Goal: Check status: Check status

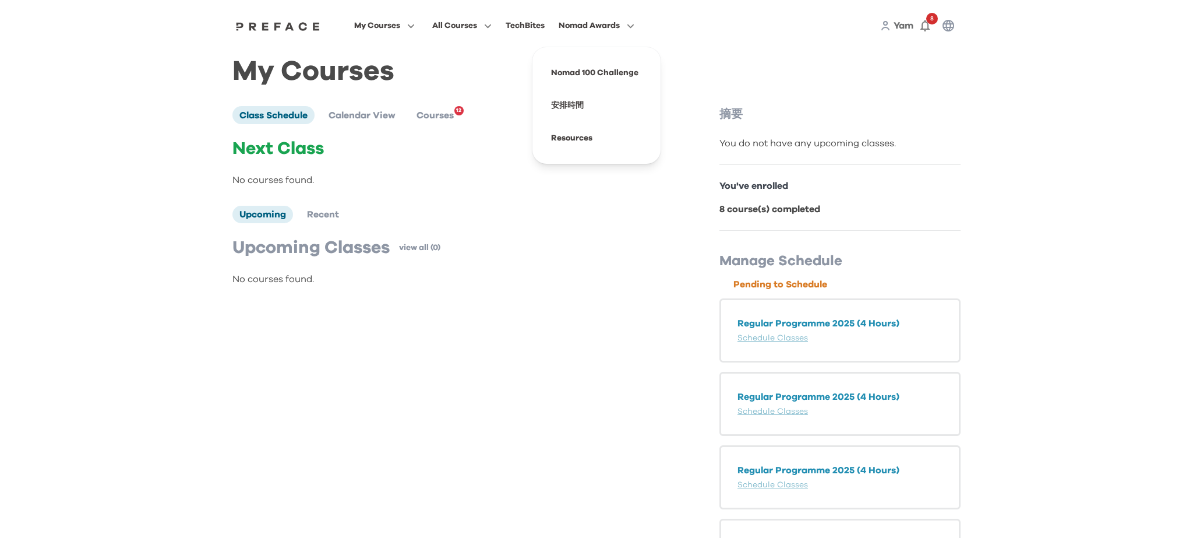
click at [573, 27] on span "Nomad Awards" at bounding box center [588, 26] width 61 height 14
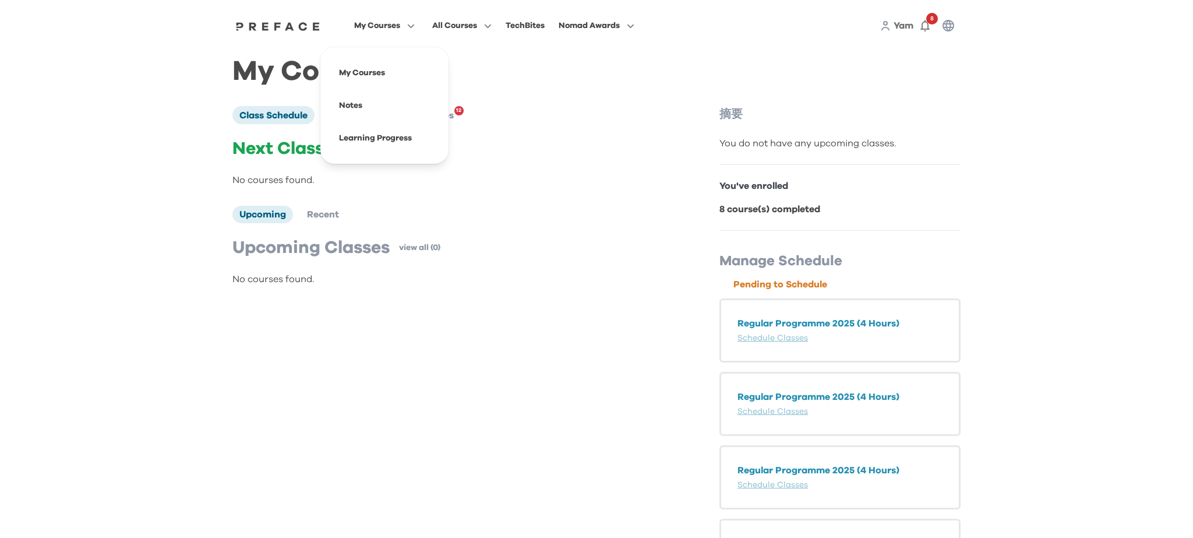
click at [271, 146] on p "Next Class" at bounding box center [451, 148] width 438 height 21
click at [273, 150] on p "Next Class" at bounding box center [451, 148] width 438 height 21
click at [513, 105] on span at bounding box center [461, 105] width 109 height 33
click at [853, 330] on div "Regular Programme 2025 (4 Hours) Schedule Classes" at bounding box center [839, 330] width 241 height 64
click at [518, 27] on div "TechBites" at bounding box center [524, 26] width 39 height 14
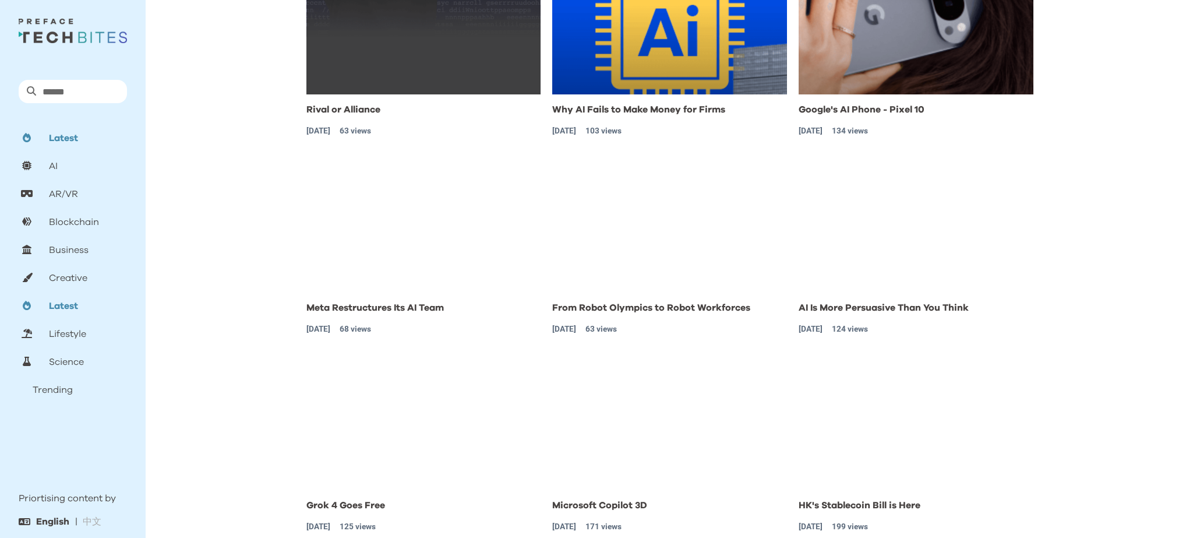
scroll to position [292, 0]
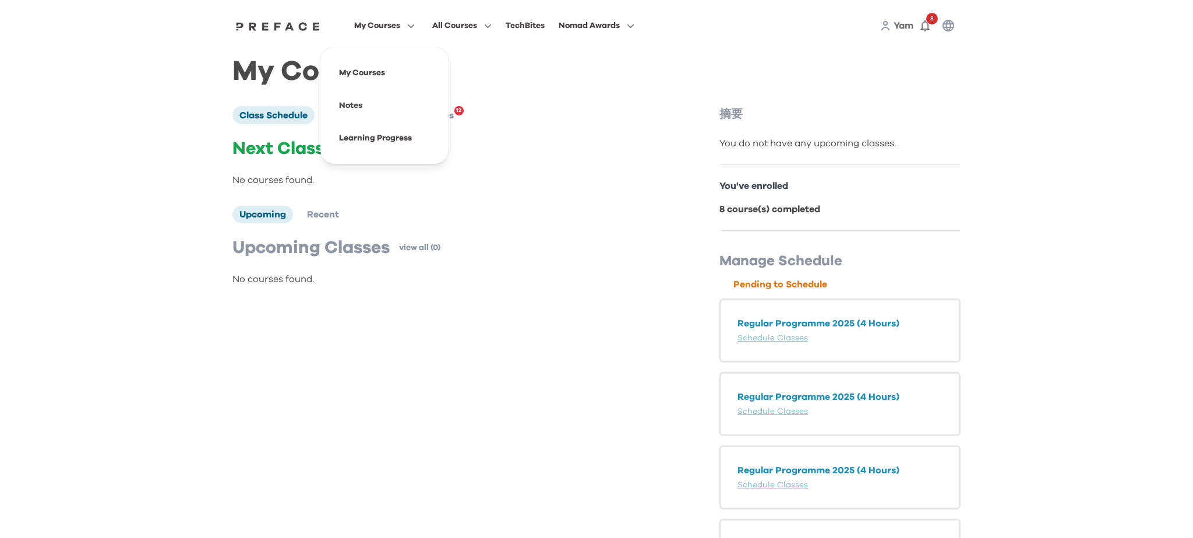
click at [386, 27] on span "My Courses" at bounding box center [377, 26] width 46 height 14
click at [397, 82] on span at bounding box center [384, 72] width 109 height 33
click at [934, 30] on button "8" at bounding box center [924, 25] width 23 height 23
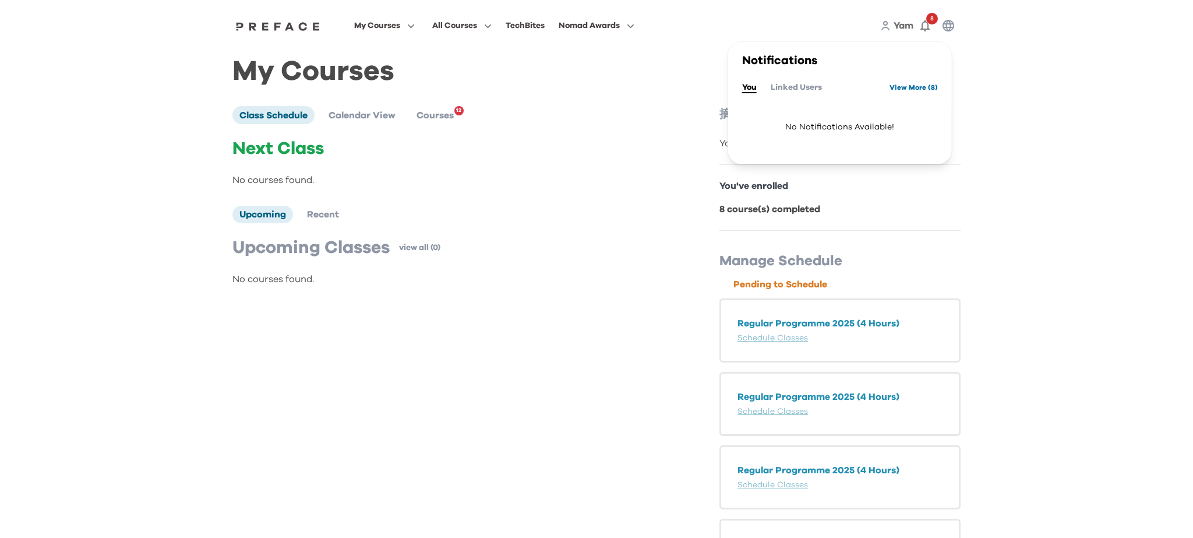
click at [932, 89] on link "View More ( 8 )" at bounding box center [913, 87] width 48 height 19
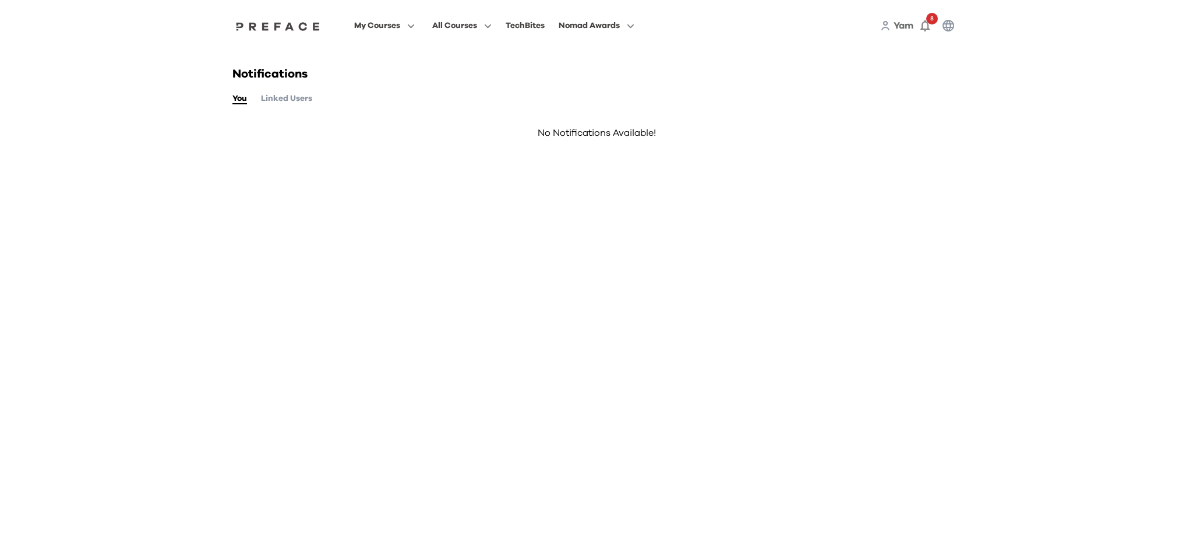
click at [306, 94] on button "Linked Users" at bounding box center [286, 98] width 51 height 13
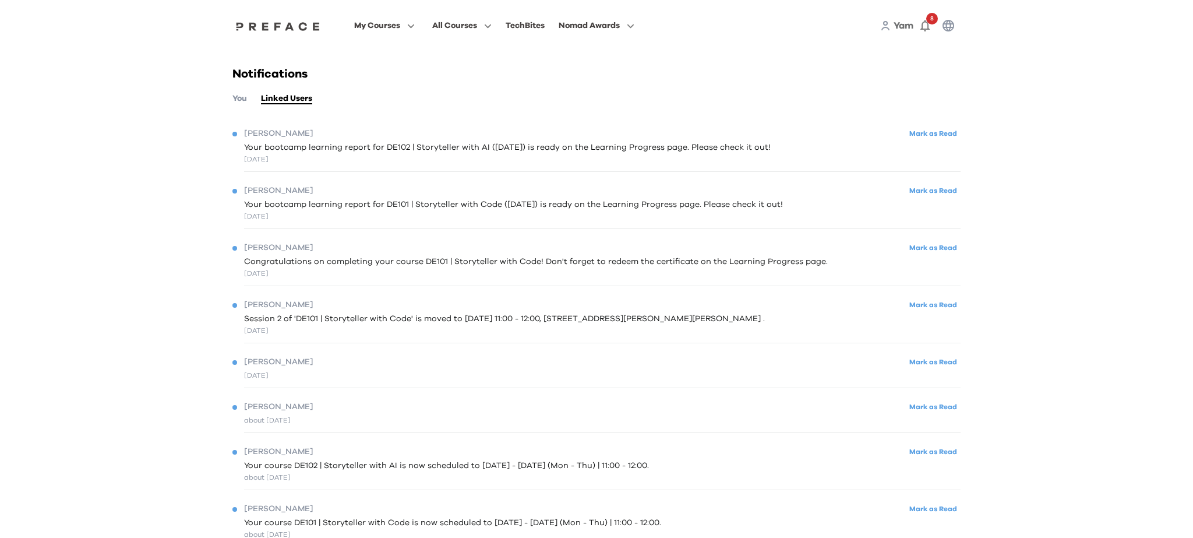
click at [487, 147] on span "Your bootcamp learning report for DE102 | Storyteller with AI (21/08/2025) is r…" at bounding box center [507, 148] width 526 height 12
click at [944, 136] on button "Mark as Read" at bounding box center [933, 134] width 55 height 16
click at [500, 151] on span "Your bootcamp learning report for DE102 | Storyteller with AI (21/08/2025) is r…" at bounding box center [507, 148] width 526 height 12
click at [359, 176] on div "Chester Shing Yui Mark as Read Your bootcamp learning report for DE101 | Storyt…" at bounding box center [596, 202] width 728 height 52
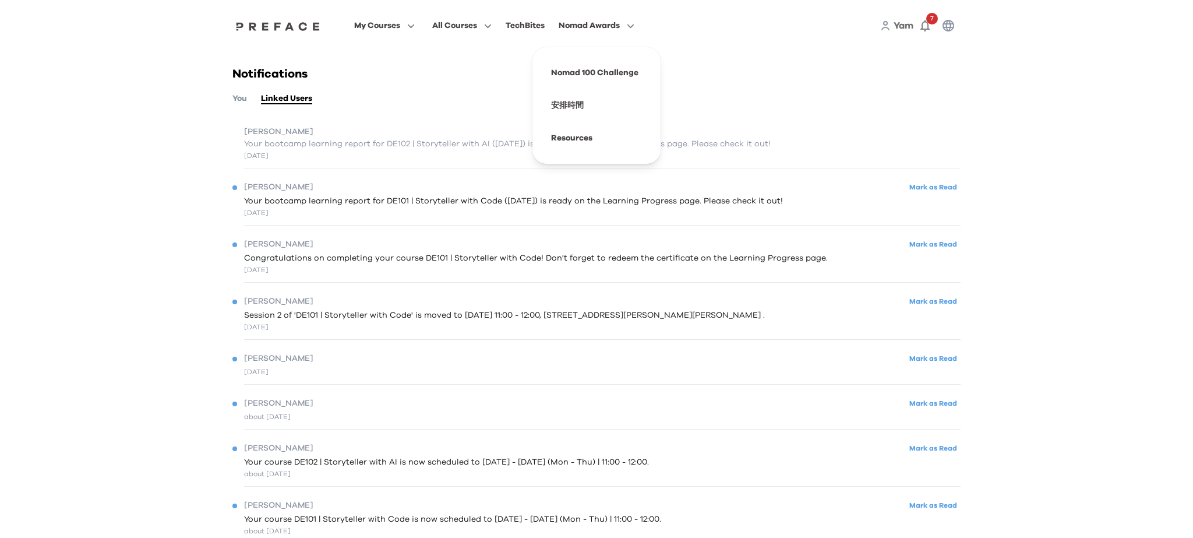
click at [609, 23] on span "Nomad Awards" at bounding box center [588, 26] width 61 height 14
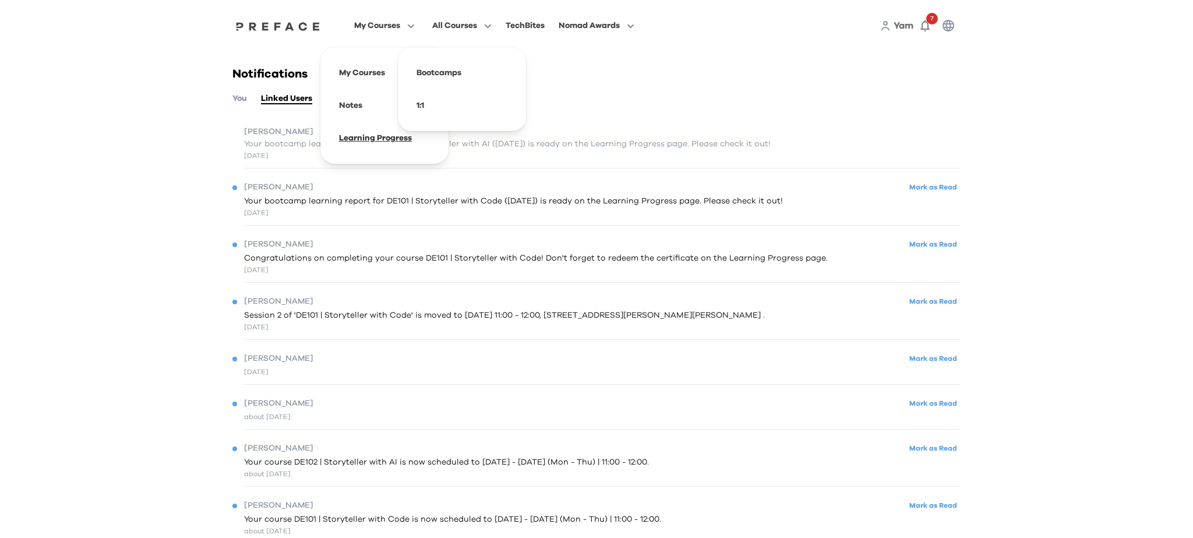
click at [365, 141] on span at bounding box center [384, 138] width 109 height 33
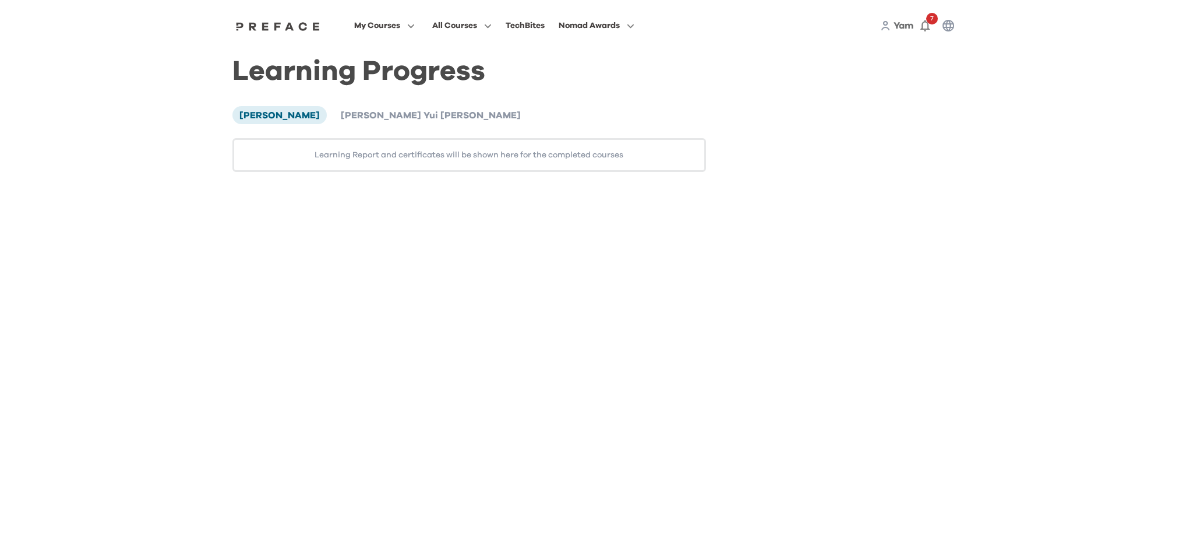
click at [341, 103] on div "Learning Progress [PERSON_NAME] [PERSON_NAME] Yui [PERSON_NAME] Learning Report…" at bounding box center [468, 118] width 473 height 107
click at [345, 119] on span "[PERSON_NAME] Yui [PERSON_NAME]" at bounding box center [431, 115] width 180 height 9
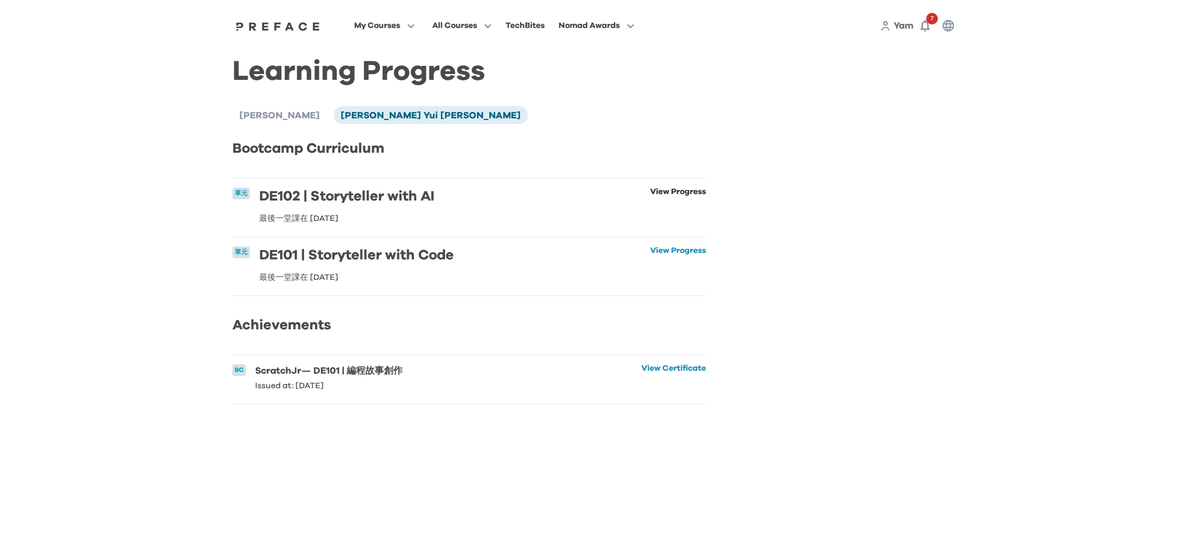
click at [669, 188] on link "View Progress" at bounding box center [678, 205] width 56 height 35
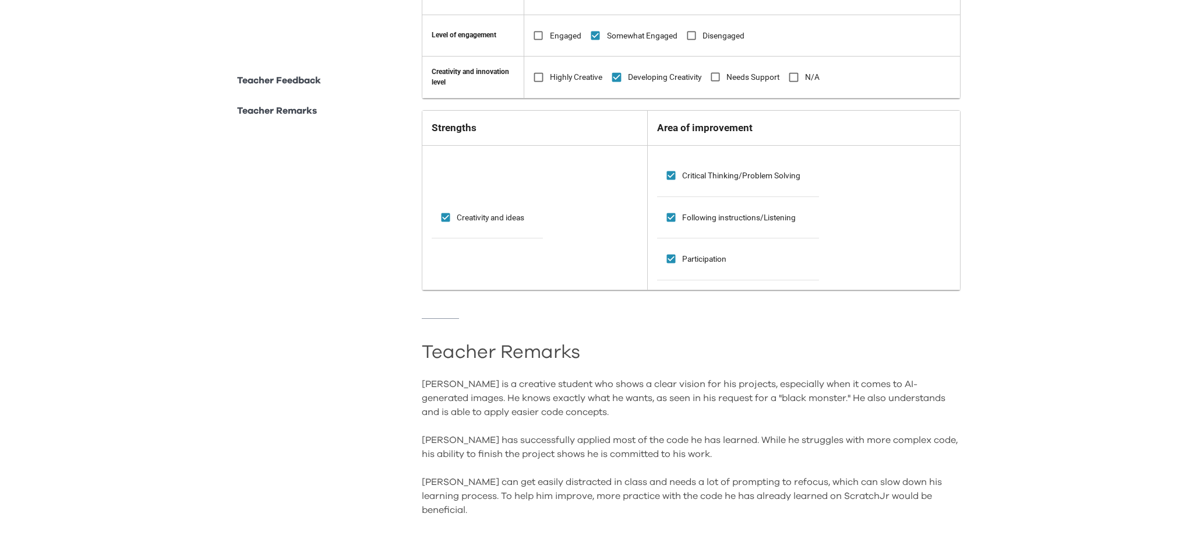
scroll to position [452, 0]
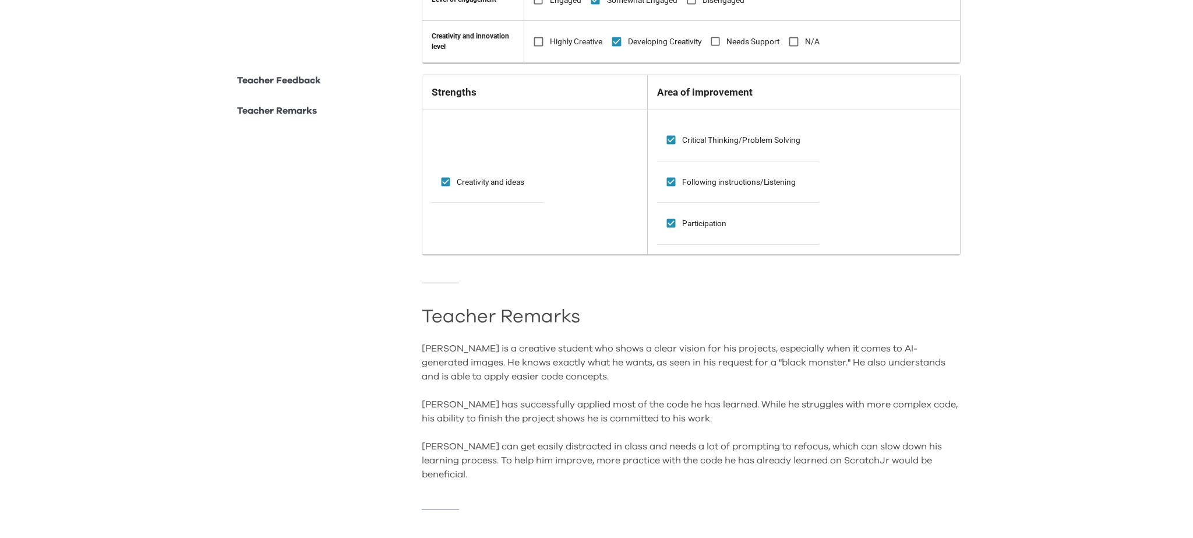
click at [289, 110] on p "Teacher Remarks" at bounding box center [277, 111] width 80 height 14
drag, startPoint x: 339, startPoint y: 91, endPoint x: 287, endPoint y: 67, distance: 57.3
click at [328, 87] on div "**********" at bounding box center [596, 166] width 728 height 741
click at [287, 79] on p "Teacher Feedback" at bounding box center [279, 80] width 84 height 14
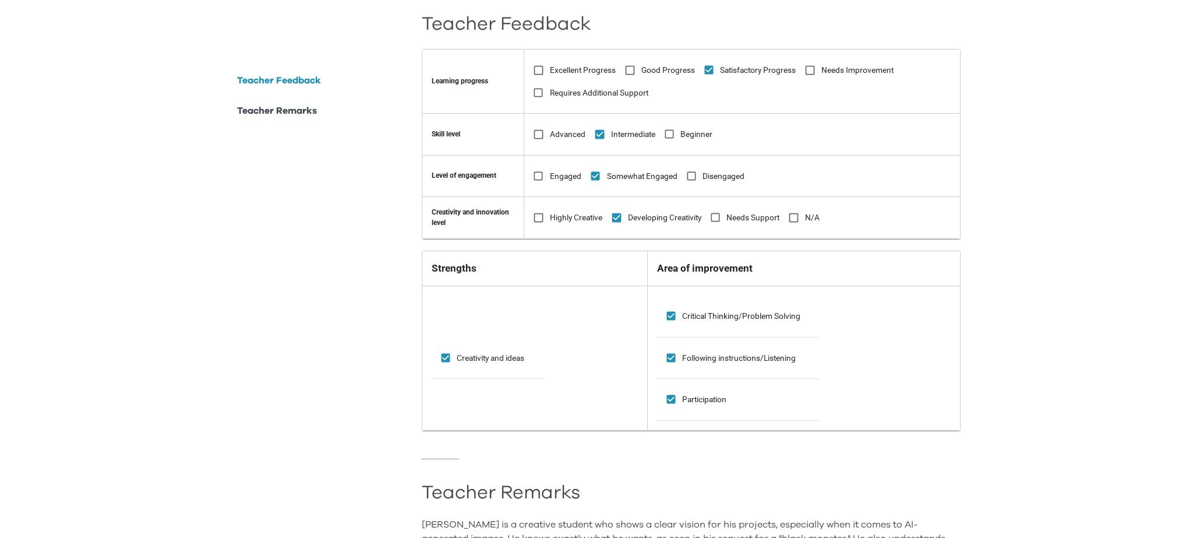
scroll to position [270, 0]
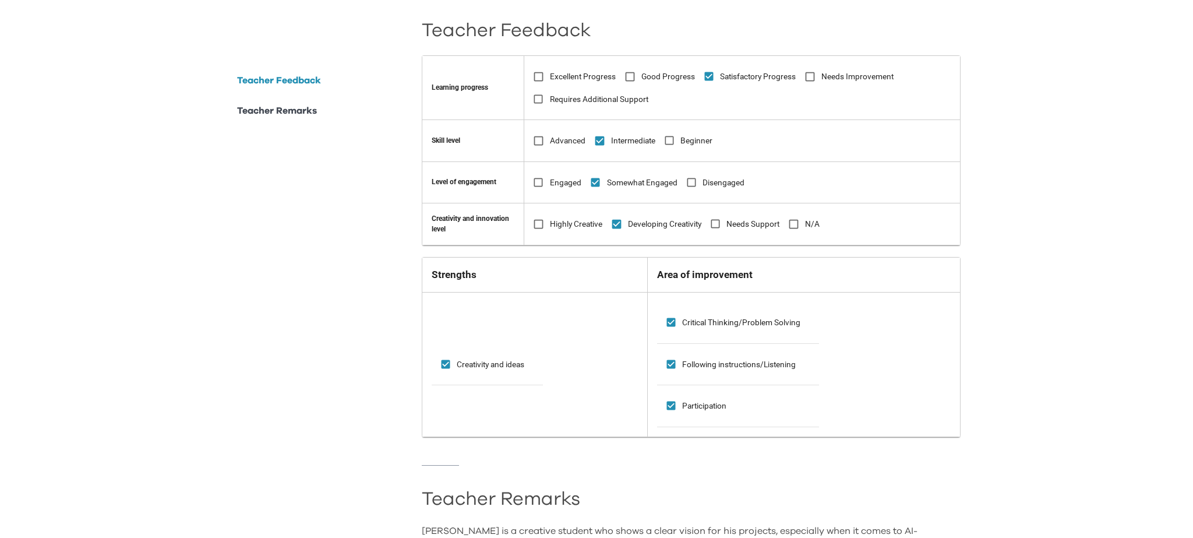
click at [675, 326] on icon at bounding box center [670, 322] width 9 height 9
click at [677, 362] on icon at bounding box center [671, 364] width 12 height 12
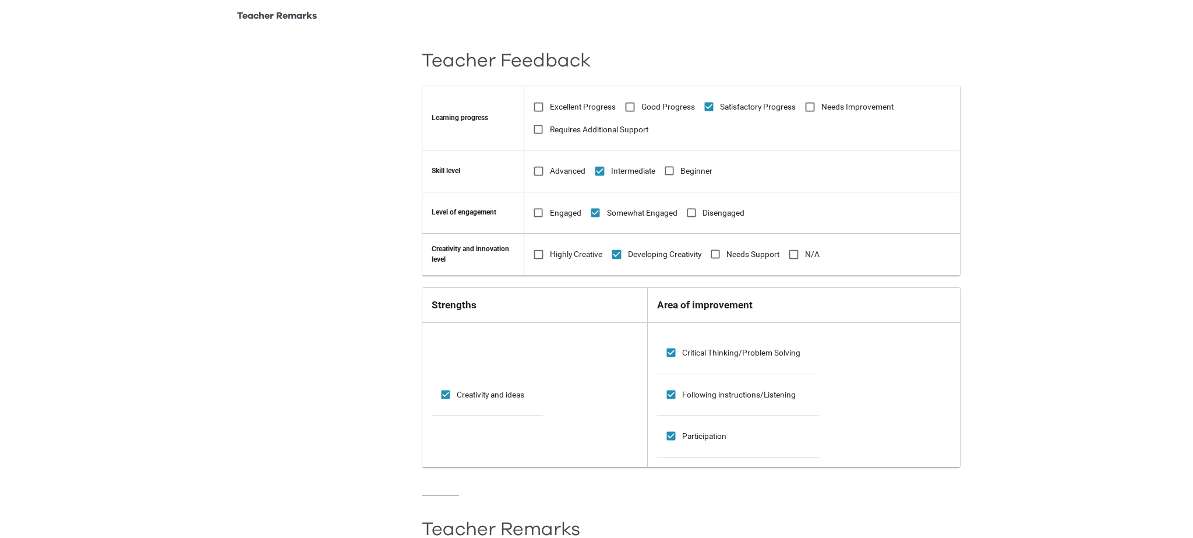
scroll to position [0, 0]
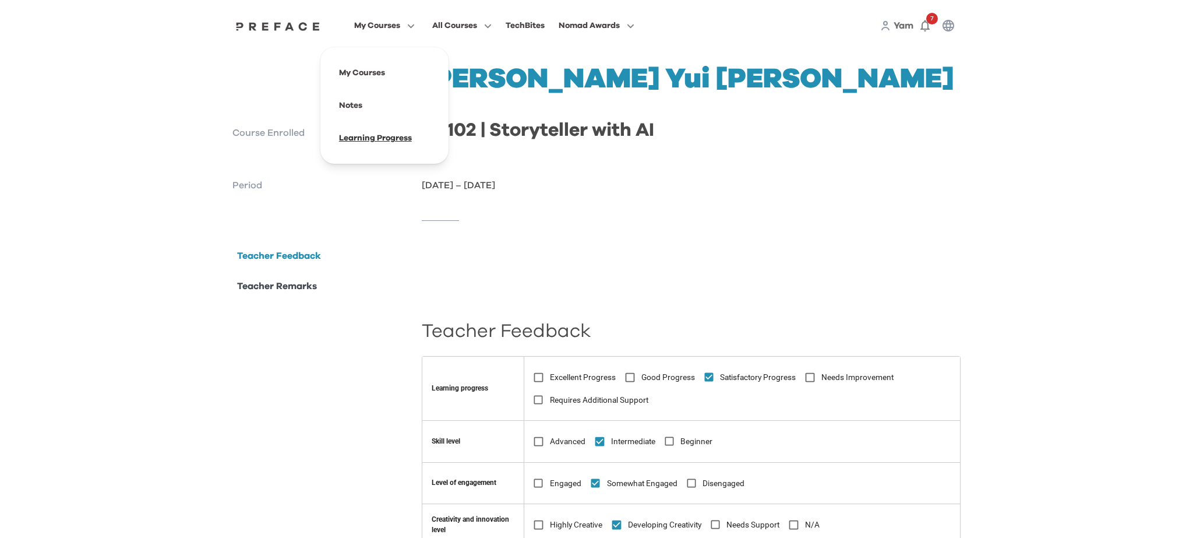
click at [377, 134] on span at bounding box center [384, 138] width 109 height 33
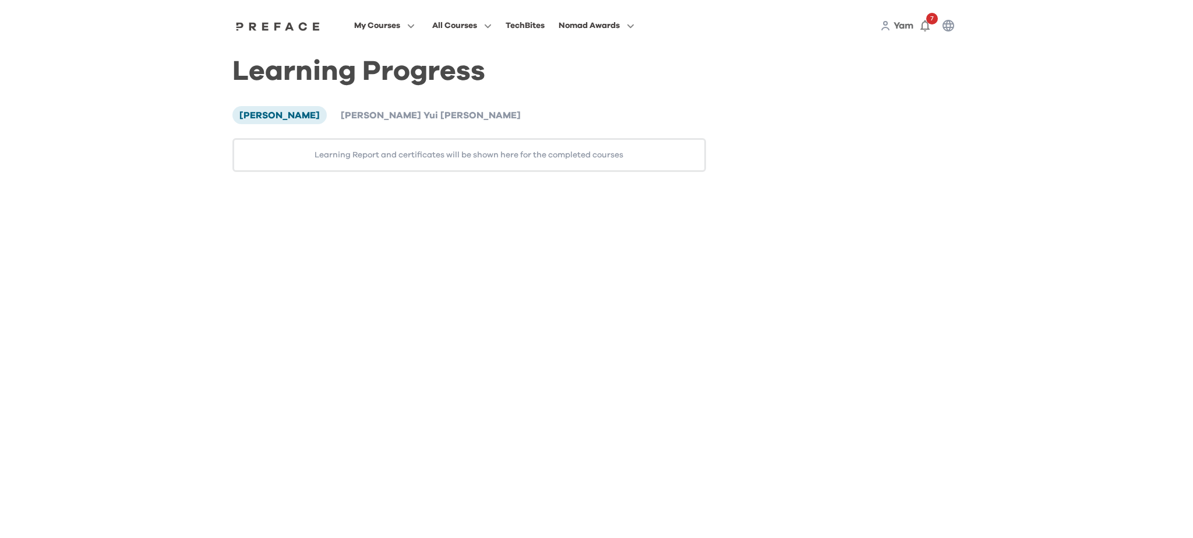
click at [352, 105] on div "Learning Progress [PERSON_NAME] [PERSON_NAME] Yui [PERSON_NAME] Learning Report…" at bounding box center [468, 118] width 473 height 107
click at [373, 121] on li "[PERSON_NAME] Yui [PERSON_NAME]" at bounding box center [431, 114] width 194 height 17
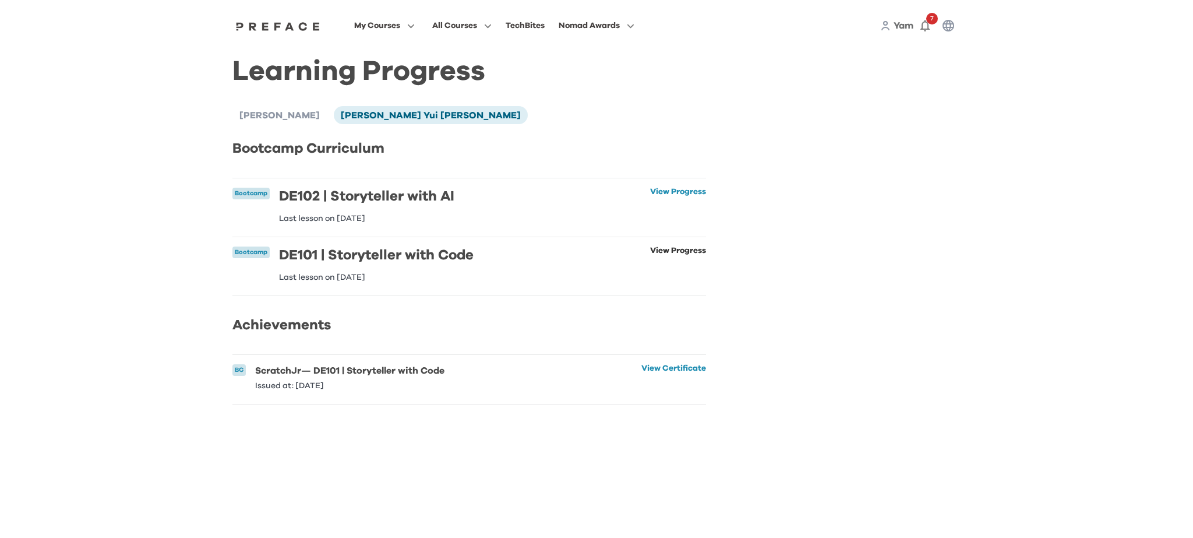
click at [669, 253] on link "View Progress" at bounding box center [678, 263] width 56 height 35
